Goal: Task Accomplishment & Management: Manage account settings

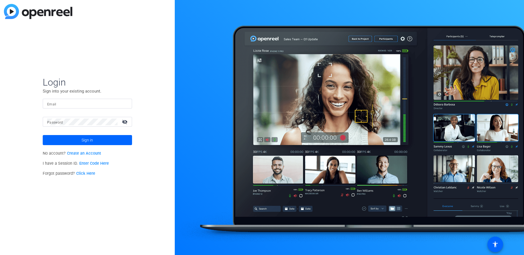
click at [87, 103] on input "Email" at bounding box center [87, 103] width 80 height 7
type input "[EMAIL_ADDRESS][DOMAIN_NAME]"
click at [43, 135] on button "Sign in" at bounding box center [87, 140] width 89 height 10
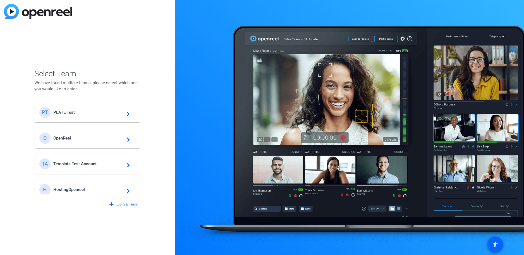
click at [78, 117] on div "PT PLATE Test navigate_next" at bounding box center [87, 112] width 96 height 11
click at [150, 47] on div "Select Team We have found multiple teams, please select which one you would lik…" at bounding box center [87, 127] width 175 height 255
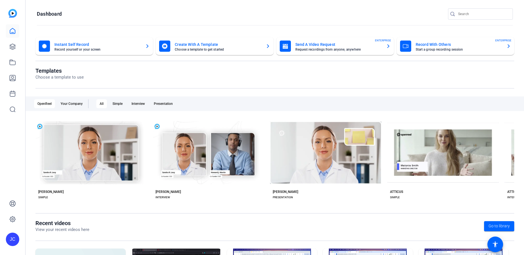
click at [118, 16] on openreel-page-title "Dashboard" at bounding box center [275, 13] width 476 height 11
click at [161, 10] on openreel-page-title "Dashboard" at bounding box center [275, 13] width 476 height 11
click at [154, 19] on openreel-page-title "Dashboard" at bounding box center [275, 13] width 476 height 11
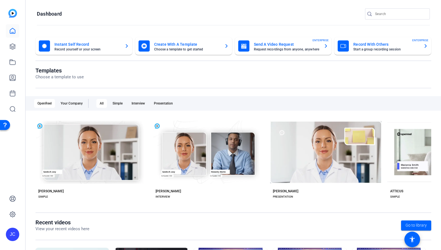
click at [9, 234] on div "JC" at bounding box center [12, 234] width 13 height 13
click at [64, 228] on mat-icon "logout" at bounding box center [67, 230] width 7 height 7
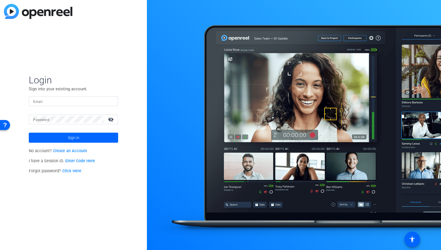
click at [72, 101] on input "Email" at bounding box center [73, 101] width 80 height 7
type input "[EMAIL_ADDRESS][DOMAIN_NAME]"
click at [29, 133] on button "Sign in" at bounding box center [73, 138] width 89 height 10
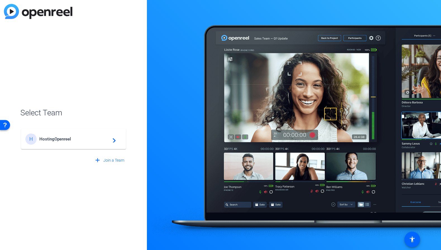
click at [64, 142] on div "H HostingOpenreel navigate_next" at bounding box center [73, 139] width 96 height 11
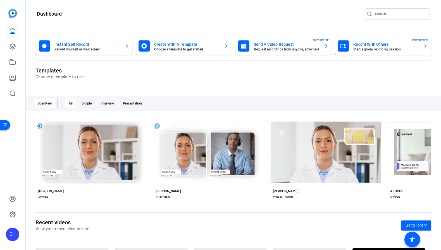
click at [98, 19] on openreel-page-title "Dashboard" at bounding box center [233, 13] width 393 height 11
click at [119, 13] on openreel-page-title "Dashboard" at bounding box center [233, 13] width 393 height 11
click at [11, 62] on icon at bounding box center [12, 62] width 7 height 7
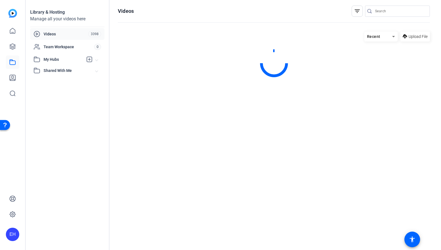
click at [78, 62] on span "My Hubs" at bounding box center [64, 60] width 40 height 6
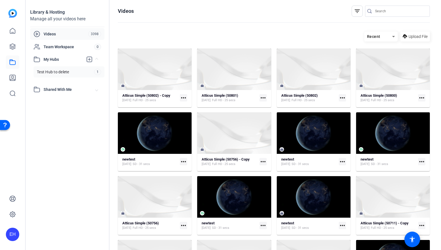
click at [76, 73] on link "Test Hub to delete 1" at bounding box center [68, 71] width 71 height 11
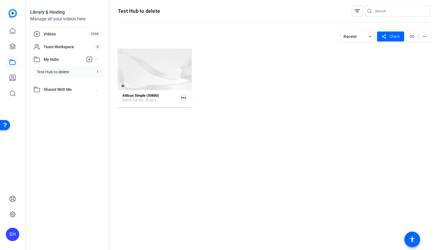
click at [430, 37] on div "Test Hub to delete filter_list Recent share Share link more_horiz Atticus Simpl…" at bounding box center [273, 125] width 329 height 250
click at [427, 38] on mat-icon "more_horiz" at bounding box center [425, 37] width 10 height 10
click at [414, 60] on span "Delete" at bounding box center [414, 60] width 22 height 7
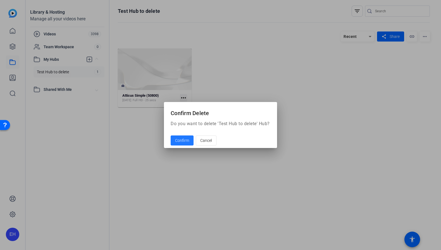
click at [181, 142] on span "Confirm" at bounding box center [182, 141] width 14 height 6
